Goal: Task Accomplishment & Management: Use online tool/utility

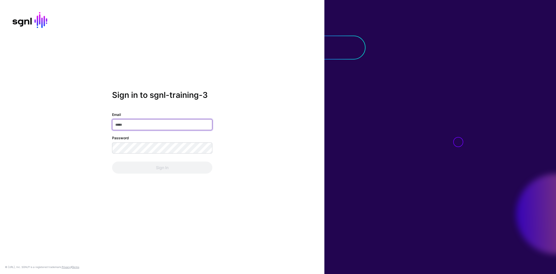
click at [150, 125] on input "Email" at bounding box center [162, 124] width 100 height 11
type input "**********"
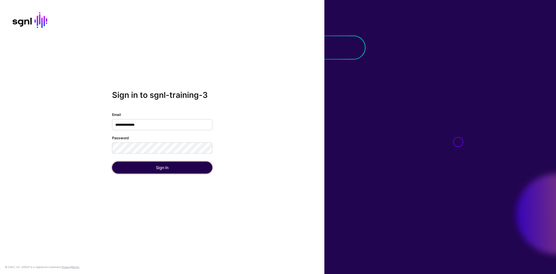
click at [147, 168] on button "Sign In" at bounding box center [162, 168] width 100 height 12
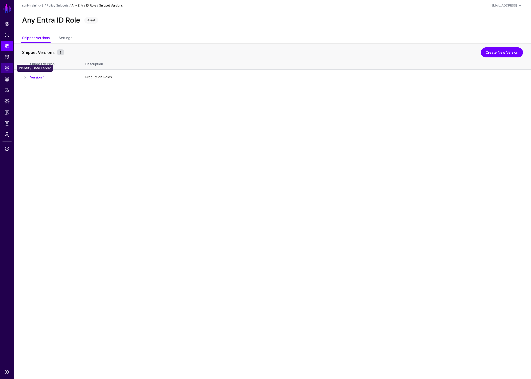
click at [6, 69] on span "Identity Data Fabric" at bounding box center [7, 68] width 5 height 5
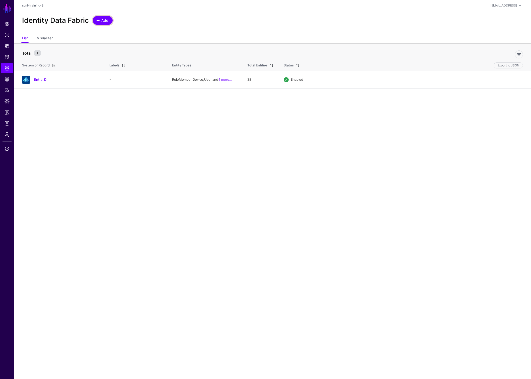
click at [105, 22] on span "Add" at bounding box center [105, 20] width 8 height 5
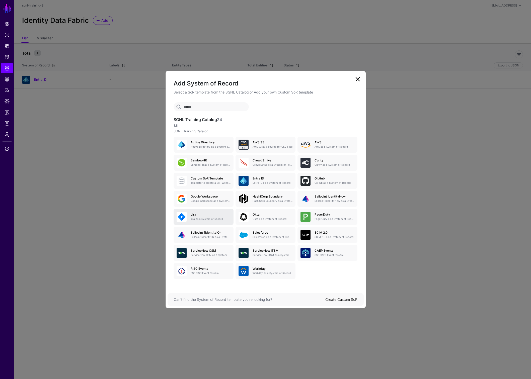
click at [203, 212] on div "[PERSON_NAME] as a System of Record" at bounding box center [204, 217] width 54 height 10
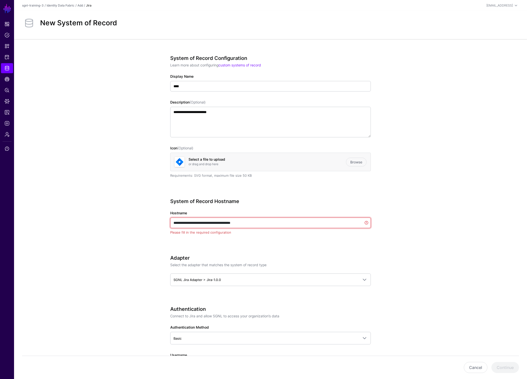
drag, startPoint x: 267, startPoint y: 222, endPoint x: 268, endPoint y: 228, distance: 6.1
click at [268, 228] on app-form-input "**********" at bounding box center [270, 223] width 201 height 24
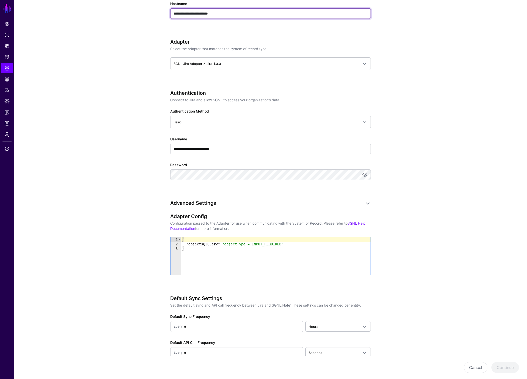
scroll to position [225, 0]
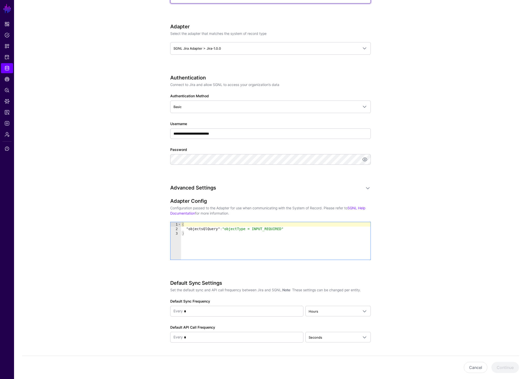
type input "**********"
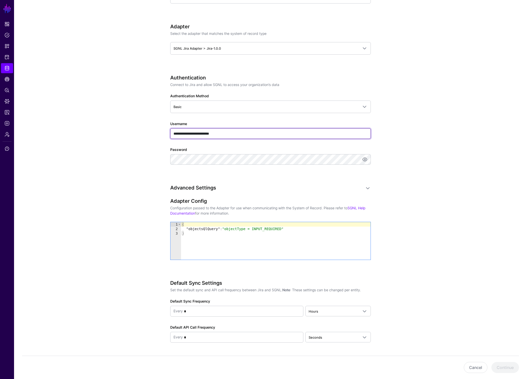
drag, startPoint x: 248, startPoint y: 135, endPoint x: 231, endPoint y: 137, distance: 16.4
click at [231, 137] on input "**********" at bounding box center [270, 133] width 201 height 11
type input "**********"
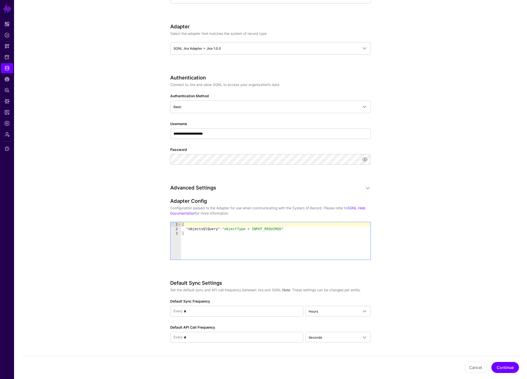
scroll to position [0, 0]
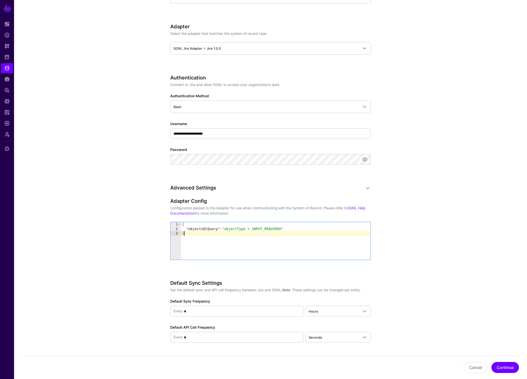
drag, startPoint x: 301, startPoint y: 240, endPoint x: 298, endPoint y: 240, distance: 3.0
click at [298, 240] on div "{ "objectsQlQuery" : "objectType = INPUT_REQUIRED" }" at bounding box center [276, 245] width 190 height 47
drag, startPoint x: 297, startPoint y: 229, endPoint x: 186, endPoint y: 229, distance: 110.6
click at [186, 229] on div "{ "objectsQlQuery" : "objectType = INPUT_REQUIRED" }" at bounding box center [276, 245] width 190 height 47
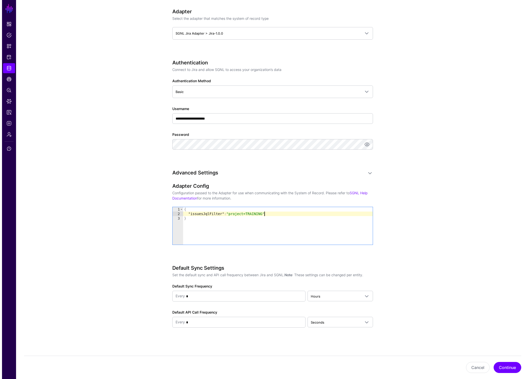
scroll to position [240, 0]
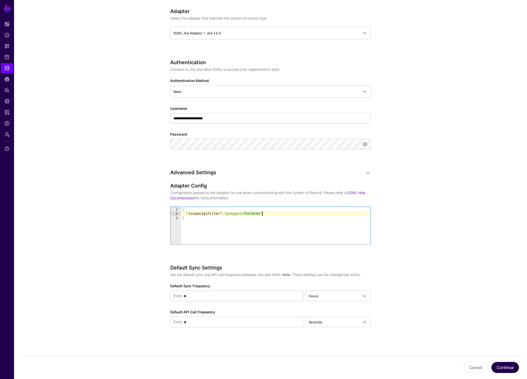
type textarea "**********"
click at [510, 274] on button "Continue" at bounding box center [506, 367] width 28 height 11
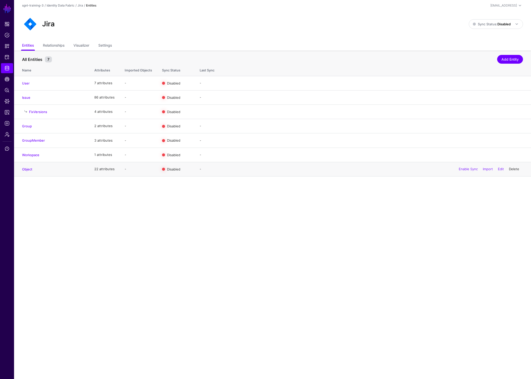
click at [515, 170] on link "Delete" at bounding box center [514, 169] width 10 height 4
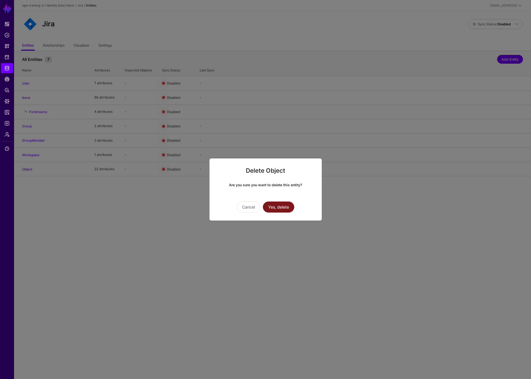
click at [289, 207] on button "Yes, delete" at bounding box center [278, 207] width 31 height 11
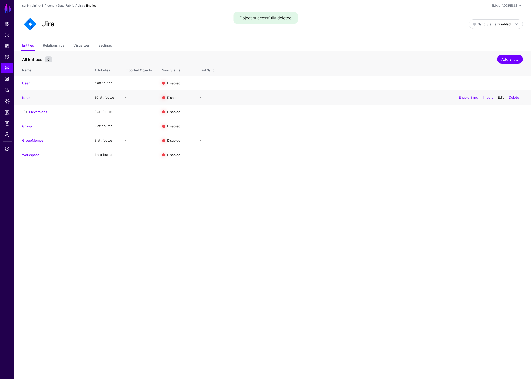
click at [502, 97] on link "Edit" at bounding box center [501, 97] width 6 height 4
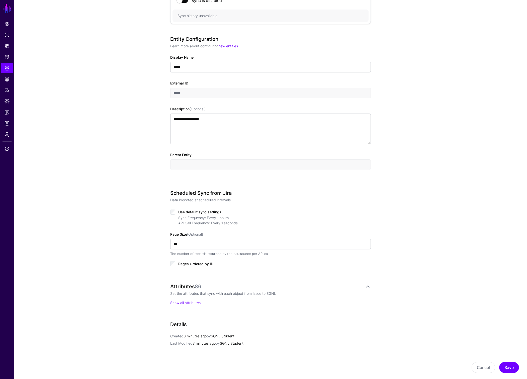
scroll to position [124, 0]
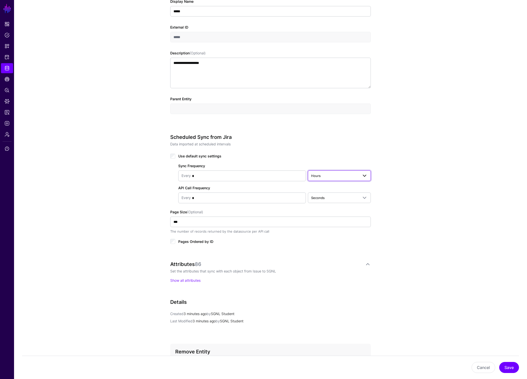
click at [354, 178] on span "Hours" at bounding box center [334, 176] width 47 height 6
click at [335, 195] on div "Minutes" at bounding box center [339, 195] width 55 height 5
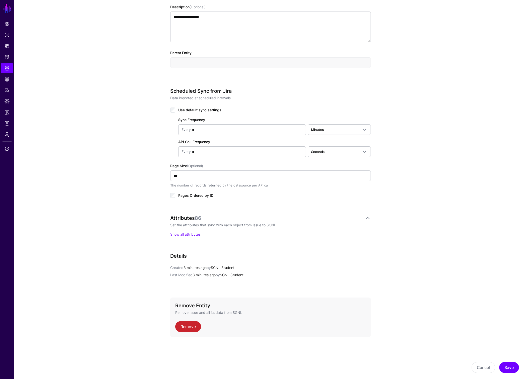
scroll to position [174, 0]
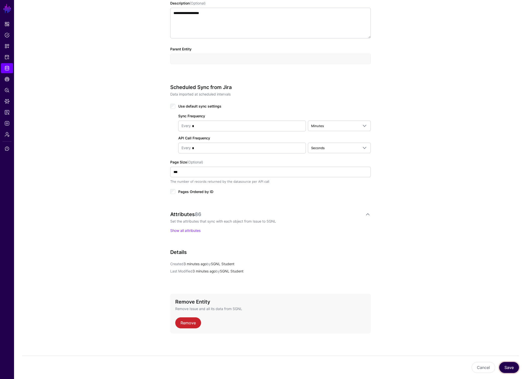
click at [507, 274] on button "Save" at bounding box center [510, 367] width 20 height 11
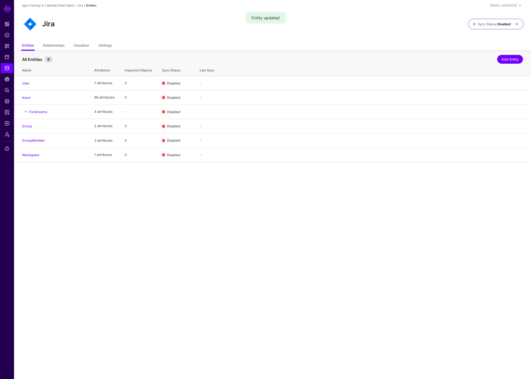
click at [495, 25] on span "Sync Status: Disabled" at bounding box center [492, 24] width 38 height 4
click at [483, 38] on span "Enabled Syncing active for all configured entities that are enabled" at bounding box center [490, 41] width 57 height 16
click at [468, 83] on link "Enable Sync" at bounding box center [468, 83] width 19 height 4
click at [463, 98] on link "Enable Sync" at bounding box center [468, 97] width 19 height 4
click at [465, 126] on link "Enable Sync" at bounding box center [468, 126] width 19 height 4
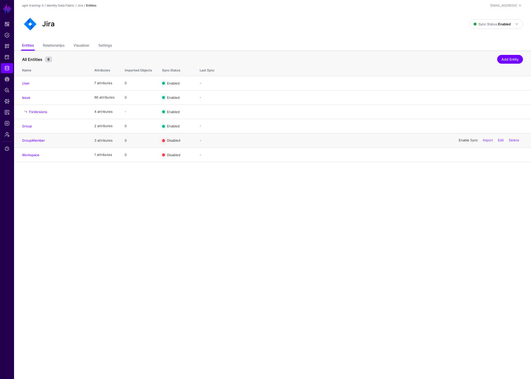
click at [464, 140] on link "Enable Sync" at bounding box center [468, 140] width 19 height 4
click at [465, 155] on link "Enable Sync" at bounding box center [468, 155] width 19 height 4
click at [7, 124] on span "Logs" at bounding box center [7, 123] width 5 height 5
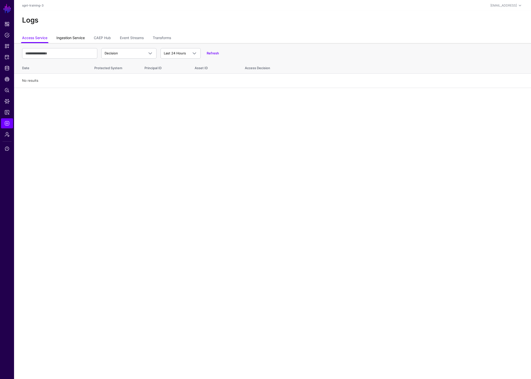
click at [78, 35] on link "Ingestion Service" at bounding box center [70, 39] width 28 height 10
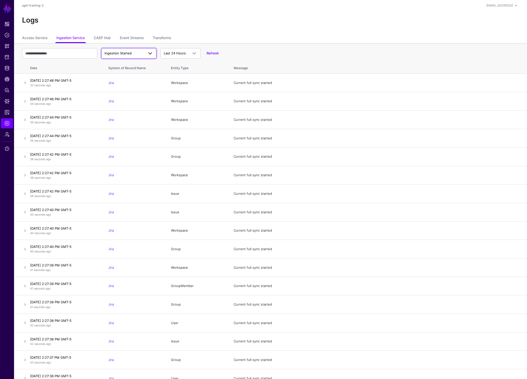
click at [131, 55] on span "Ingestion Started" at bounding box center [118, 53] width 27 height 4
click at [133, 73] on span "Ingestion Completed" at bounding box center [121, 73] width 33 height 4
click at [145, 54] on span at bounding box center [148, 53] width 9 height 6
click at [135, 71] on span "Ingestion Completed" at bounding box center [121, 73] width 33 height 4
click at [138, 54] on span "Ingestion Completed" at bounding box center [125, 53] width 40 height 5
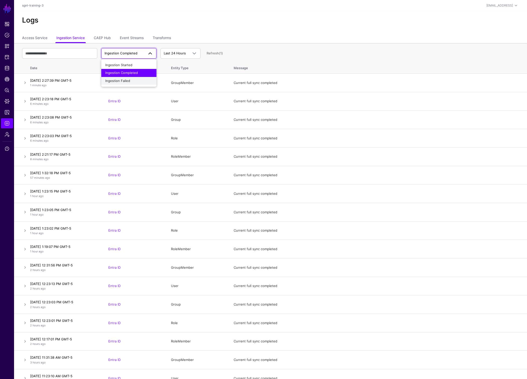
click at [133, 80] on div "Ingestion Failed" at bounding box center [128, 81] width 47 height 5
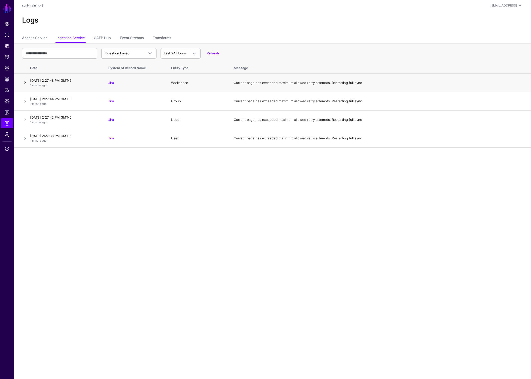
click at [24, 84] on link at bounding box center [25, 83] width 6 height 6
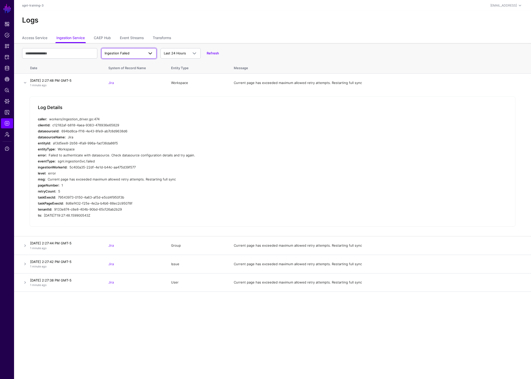
click at [140, 56] on link "Ingestion Failed" at bounding box center [128, 53] width 55 height 11
click at [133, 71] on span "Ingestion Completed" at bounding box center [121, 73] width 33 height 4
